Goal: Task Accomplishment & Management: Use online tool/utility

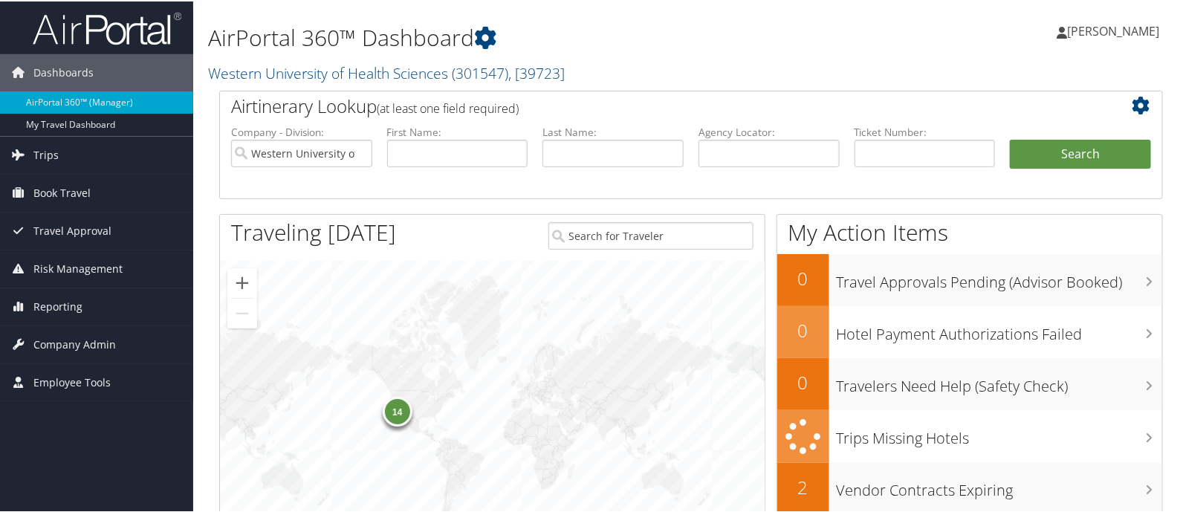
scroll to position [247, 0]
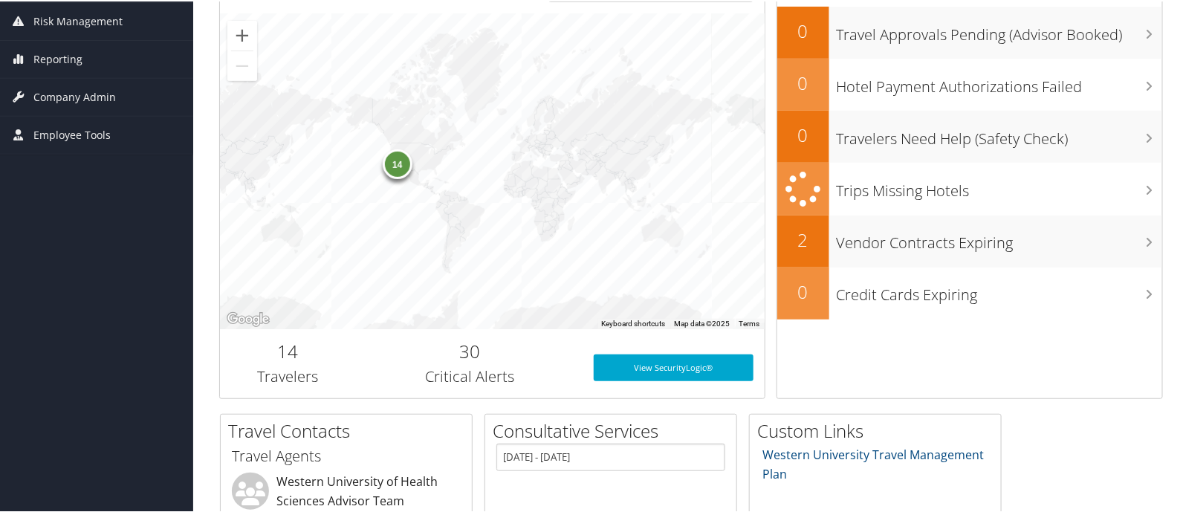
click at [390, 165] on div "14" at bounding box center [398, 163] width 30 height 30
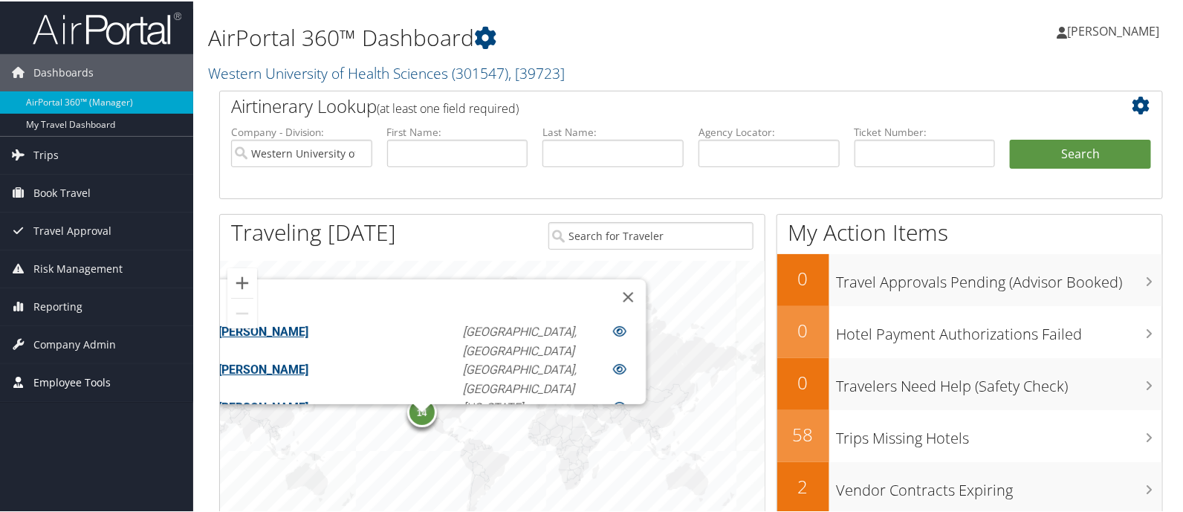
scroll to position [0, 0]
click at [41, 184] on span "Book Travel" at bounding box center [61, 191] width 57 height 37
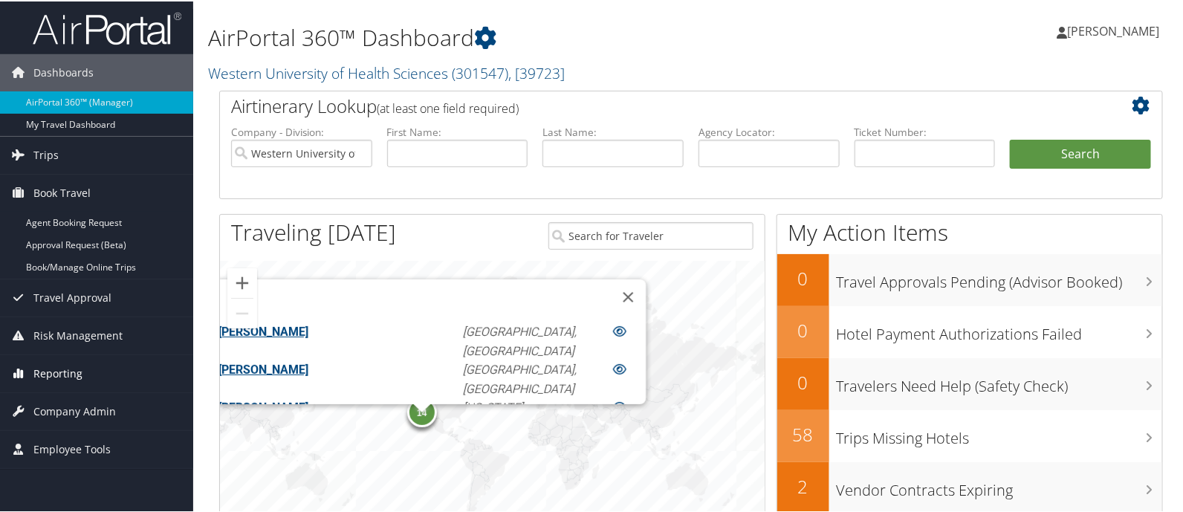
click at [71, 372] on span "Reporting" at bounding box center [57, 372] width 49 height 37
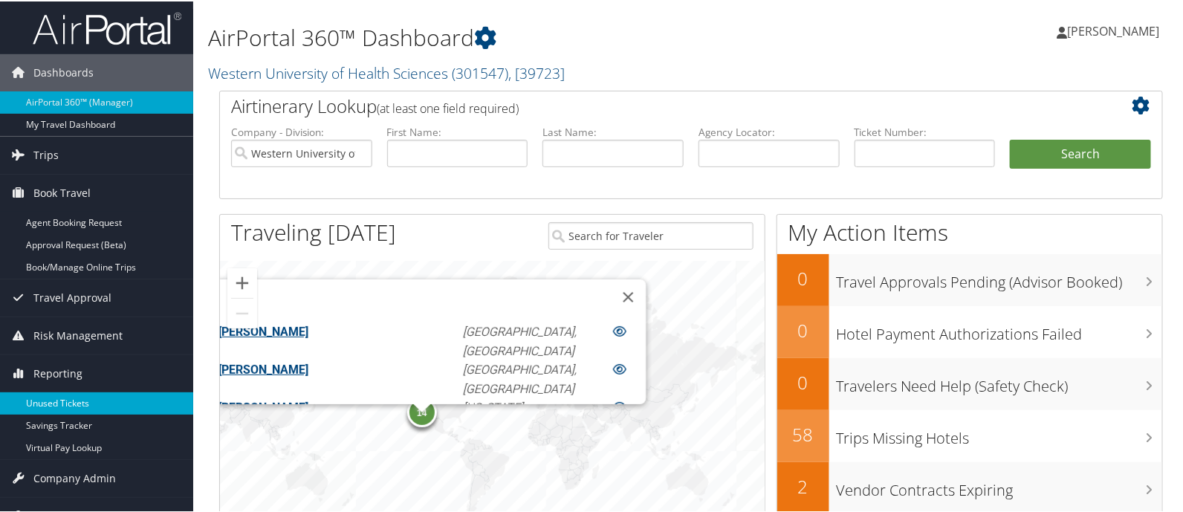
click at [71, 403] on link "Unused Tickets" at bounding box center [96, 402] width 193 height 22
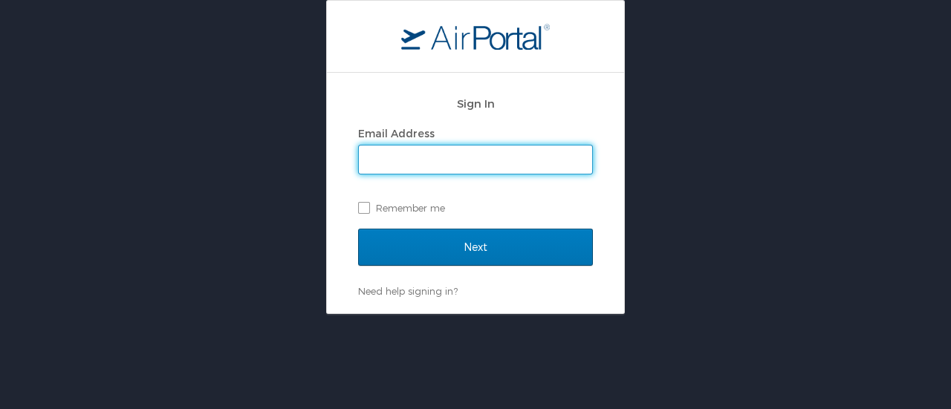
click at [437, 159] on input "Email Address" at bounding box center [475, 160] width 233 height 28
type input "[EMAIL_ADDRESS][DOMAIN_NAME]"
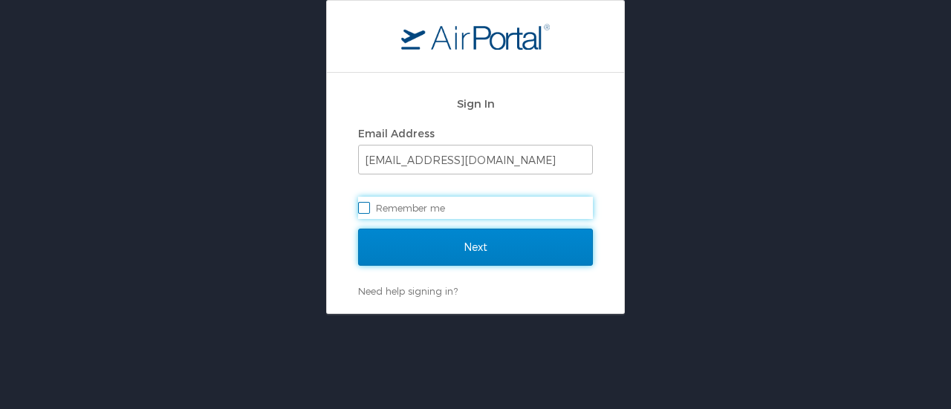
click at [496, 244] on input "Next" at bounding box center [475, 247] width 235 height 37
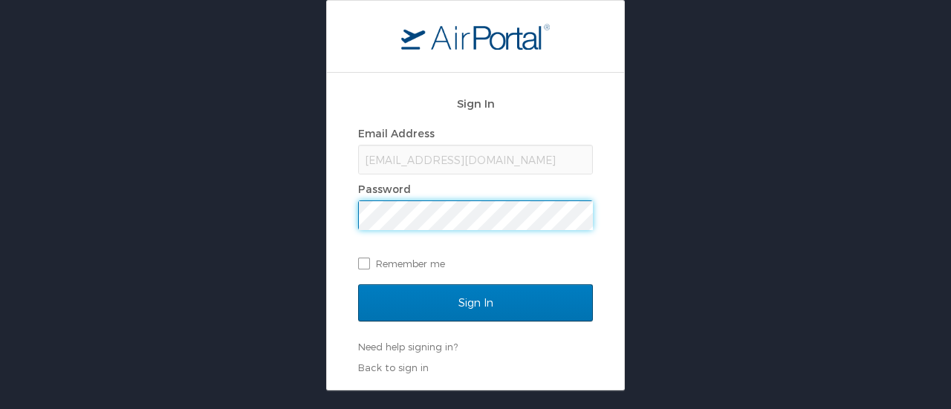
click at [358, 285] on input "Sign In" at bounding box center [475, 303] width 235 height 37
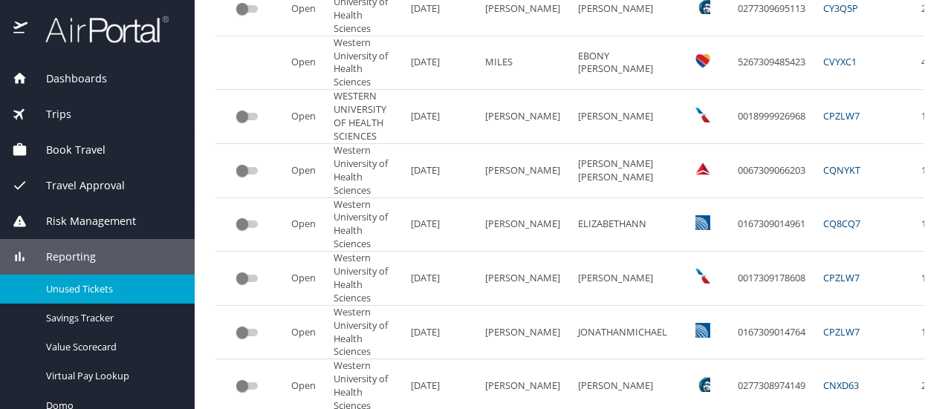
scroll to position [542, 0]
